Goal: Information Seeking & Learning: Learn about a topic

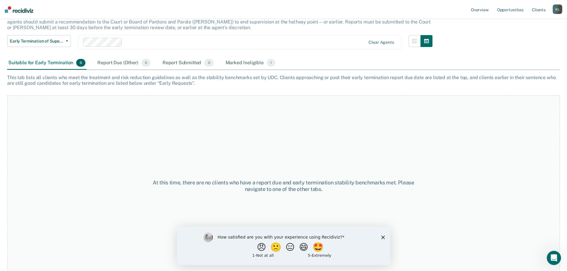
scroll to position [50, 0]
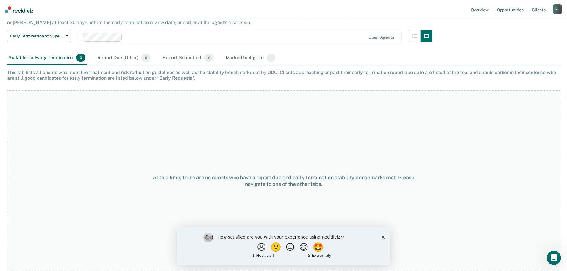
click at [383, 237] on polygon "Close survey" at bounding box center [383, 237] width 4 height 4
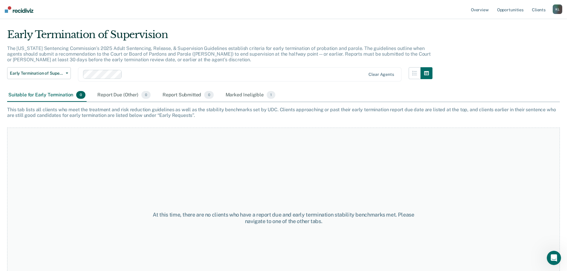
scroll to position [0, 0]
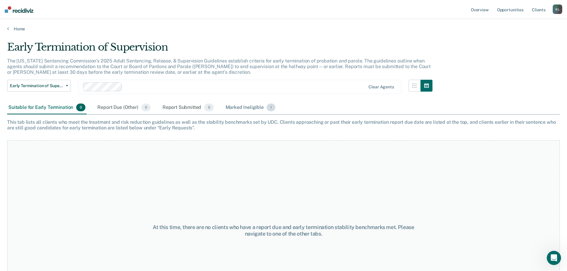
click at [245, 111] on div "Marked Ineligible 1" at bounding box center [250, 107] width 52 height 13
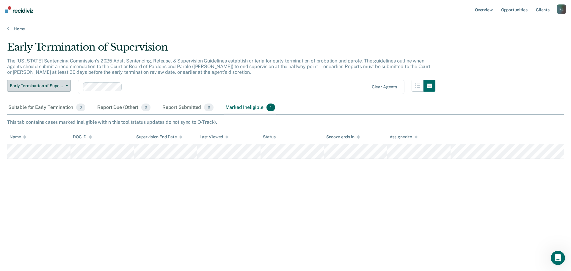
click at [67, 86] on icon "button" at bounding box center [67, 85] width 2 height 1
click at [67, 85] on icon "button" at bounding box center [67, 85] width 2 height 1
click at [18, 28] on link "Home" at bounding box center [285, 28] width 557 height 5
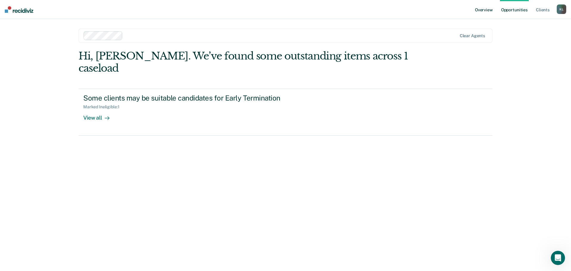
click at [488, 5] on link "Overview" at bounding box center [484, 9] width 20 height 19
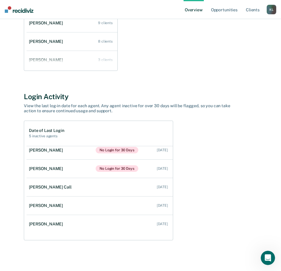
scroll to position [61, 0]
